Goal: Find specific page/section: Find specific page/section

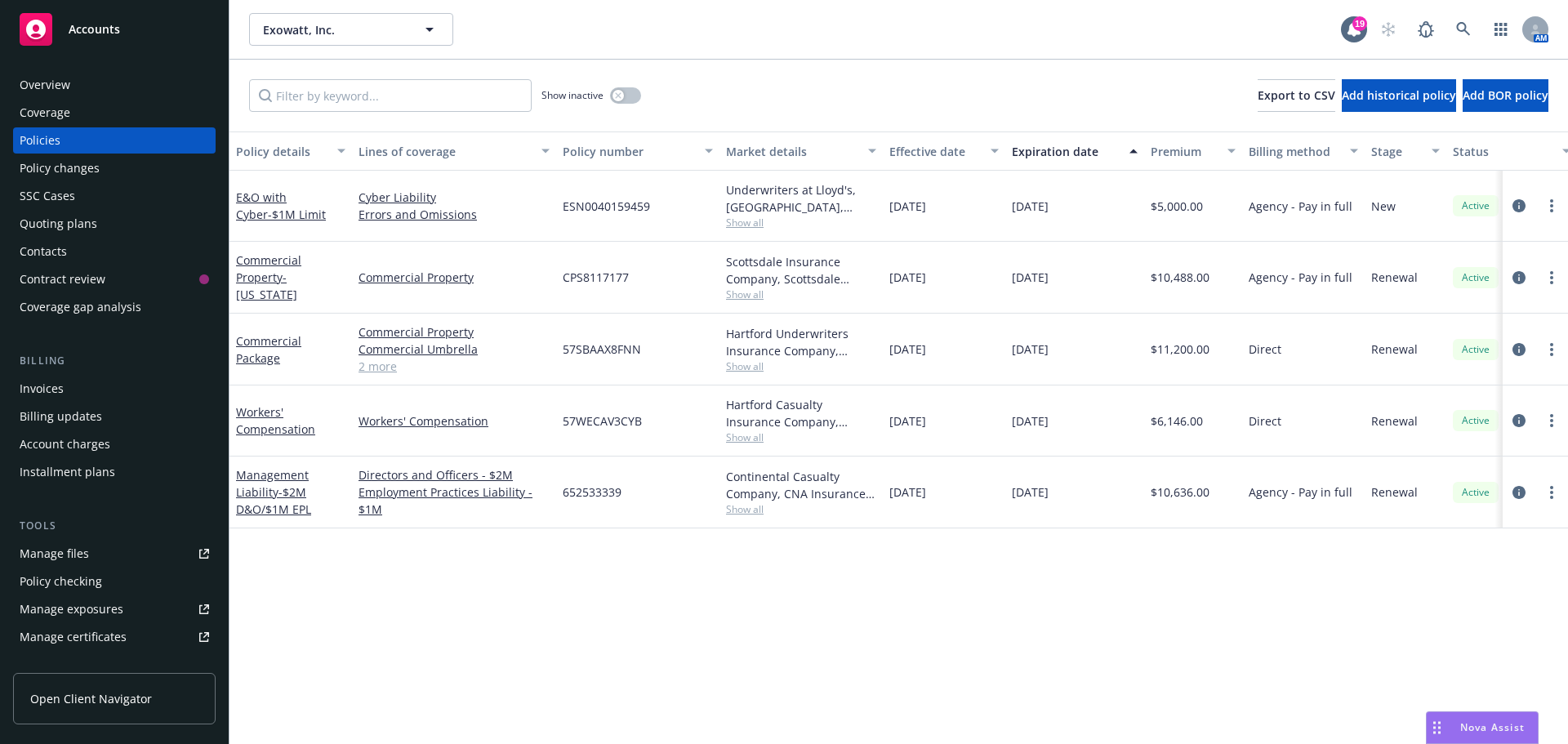
scroll to position [0, 238]
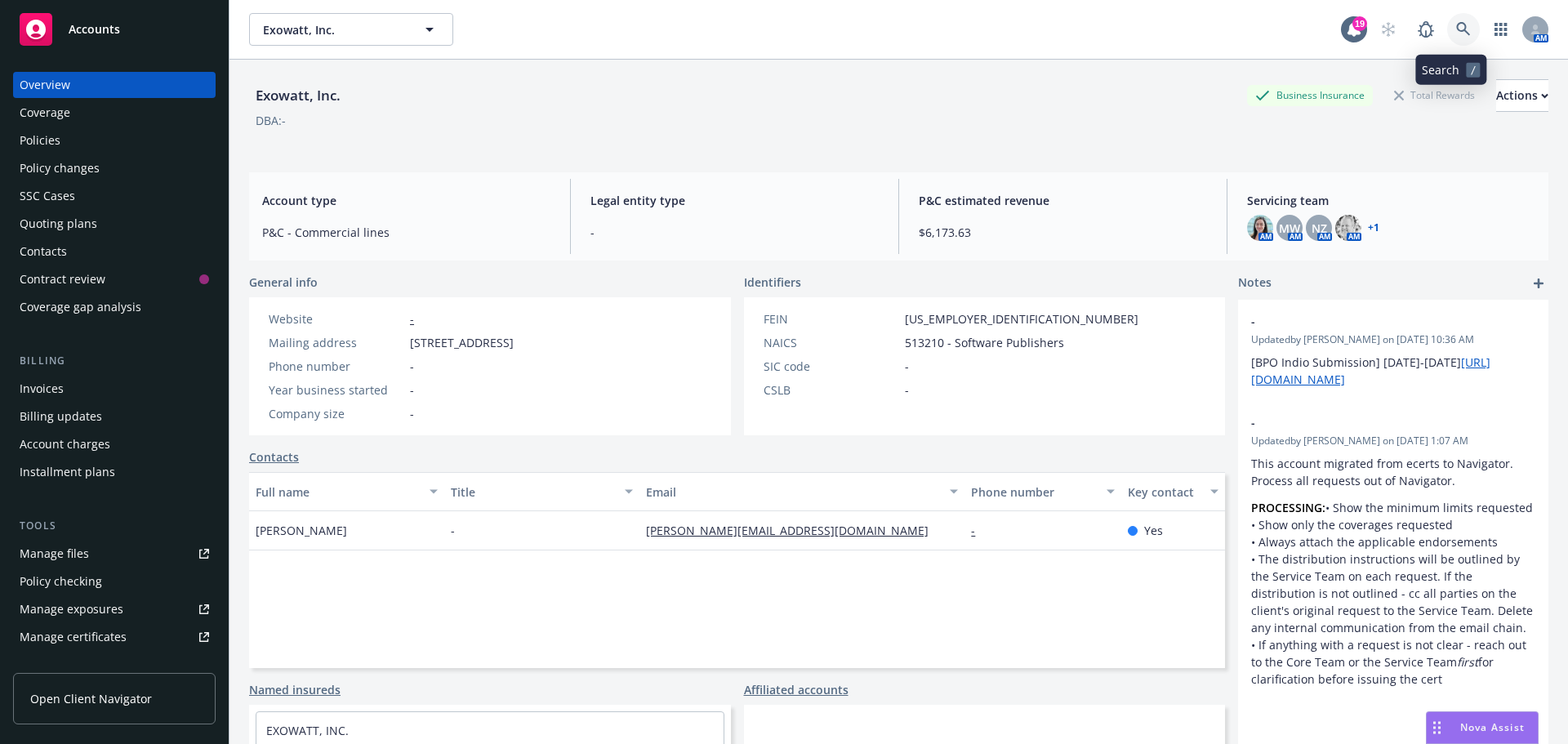
click at [1456, 27] on icon at bounding box center [1463, 29] width 15 height 15
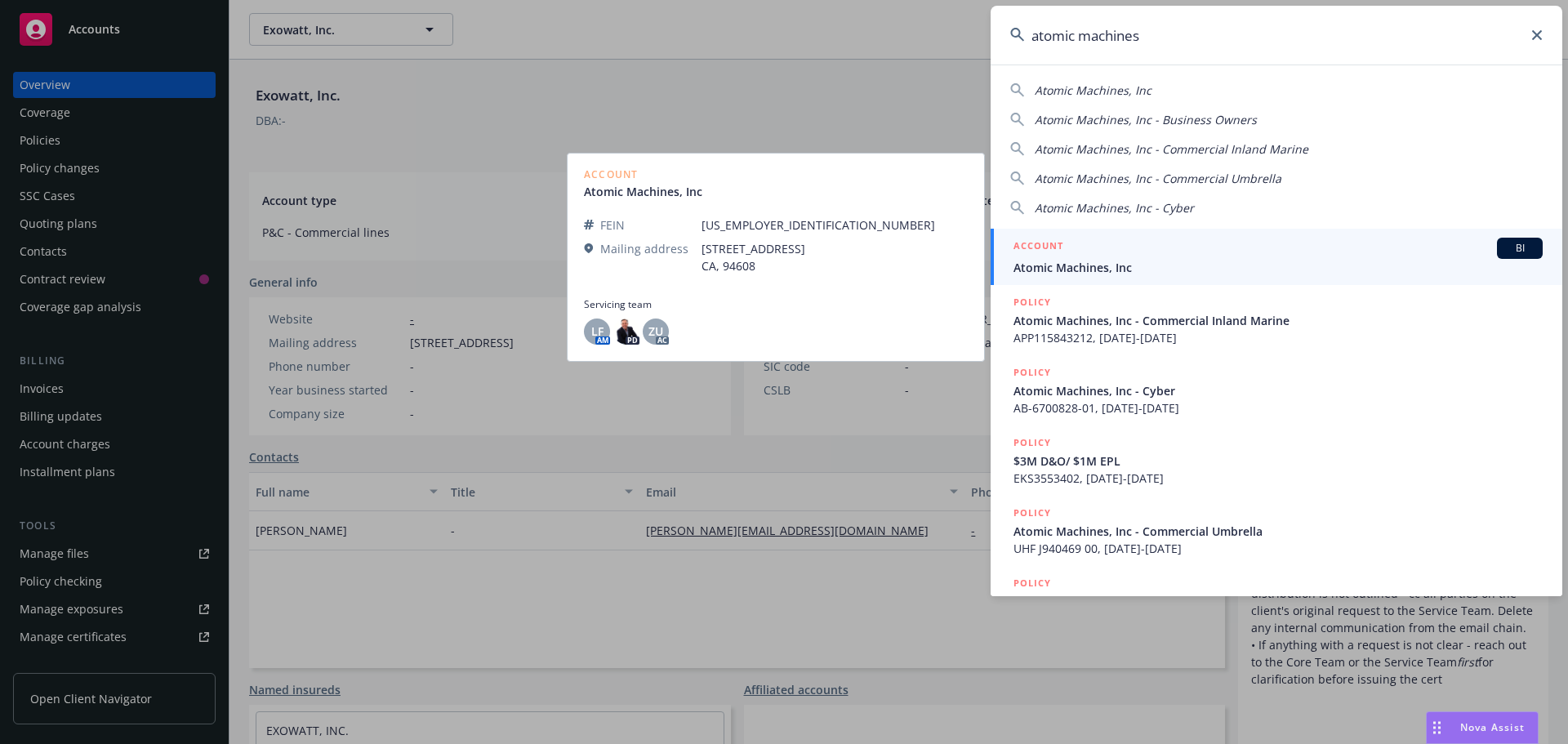
type input "atomic machines"
click at [1509, 247] on span "BI" at bounding box center [1520, 248] width 33 height 15
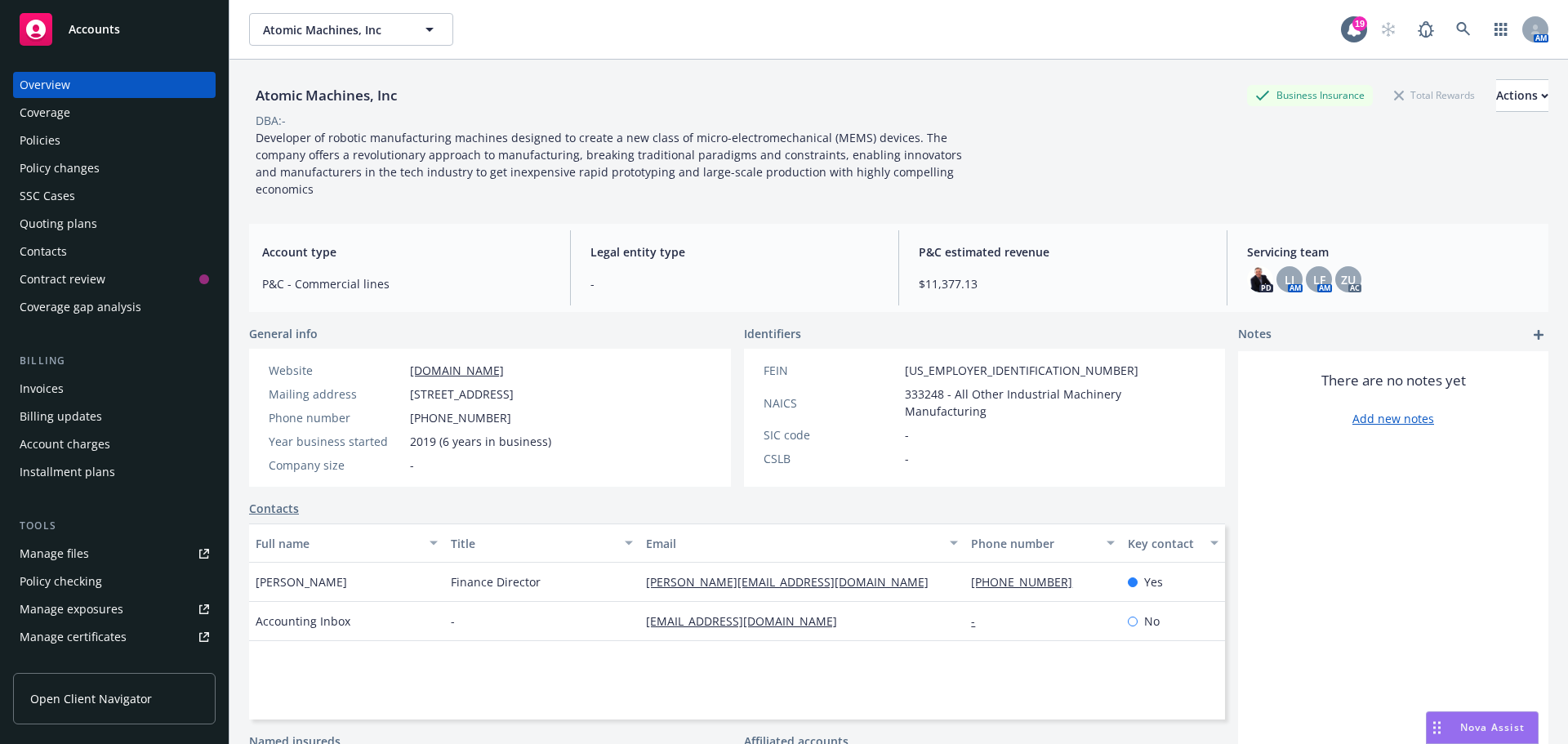
click at [42, 138] on div "Policies" at bounding box center [40, 140] width 41 height 26
